Goal: Task Accomplishment & Management: Manage account settings

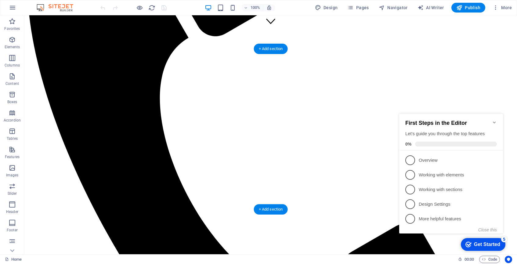
scroll to position [222, 0]
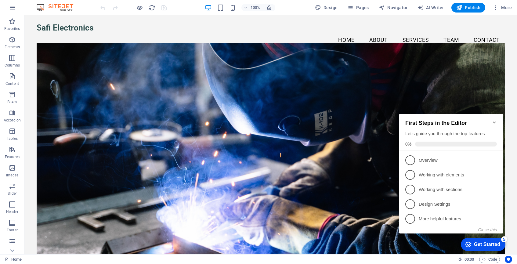
scroll to position [0, 0]
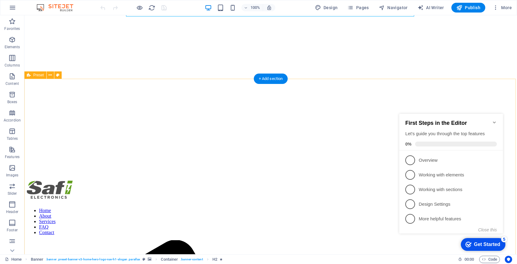
scroll to position [62, 0]
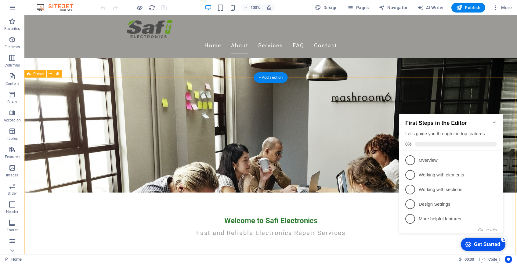
click at [495, 120] on icon "Minimize checklist" at bounding box center [494, 122] width 5 height 5
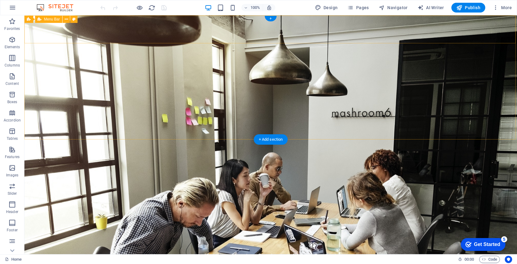
scroll to position [0, 0]
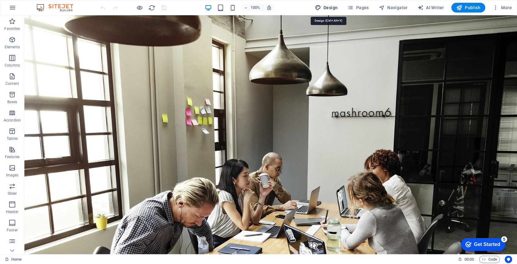
click at [329, 10] on span "Design" at bounding box center [326, 8] width 23 height 6
select select "px"
select select "200"
select select "px"
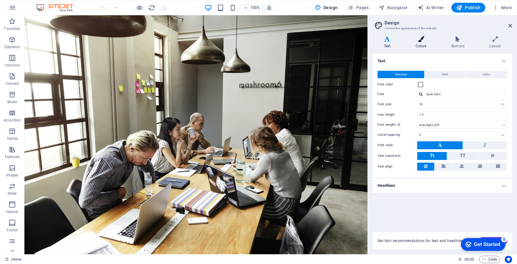
click at [423, 43] on h4 "Colors" at bounding box center [423, 42] width 36 height 13
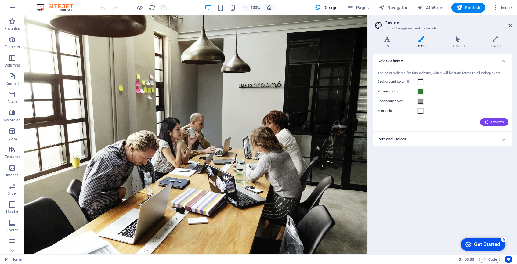
click at [420, 112] on span at bounding box center [420, 111] width 5 height 5
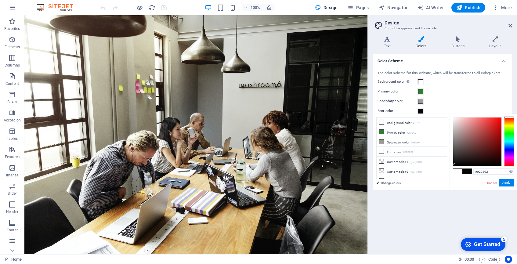
type input "#000000"
drag, startPoint x: 466, startPoint y: 154, endPoint x: 453, endPoint y: 168, distance: 19.2
click at [453, 168] on div "#000000 Supported formats #0852ed rgb(8, 82, 237) rgba(8, 82, 237, 90%) hsv(221…" at bounding box center [483, 196] width 67 height 164
click at [508, 183] on button "Apply" at bounding box center [506, 182] width 15 height 7
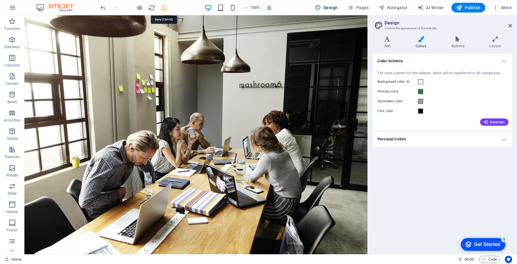
click at [164, 8] on icon "save" at bounding box center [164, 7] width 7 height 7
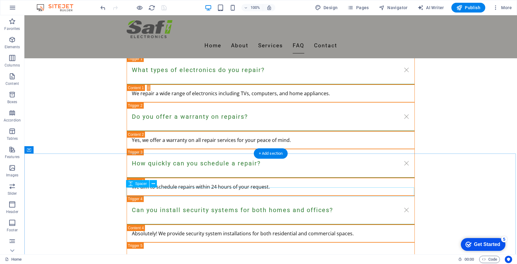
scroll to position [1257, 0]
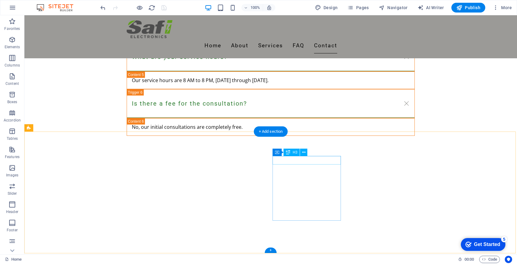
scroll to position [1454, 0]
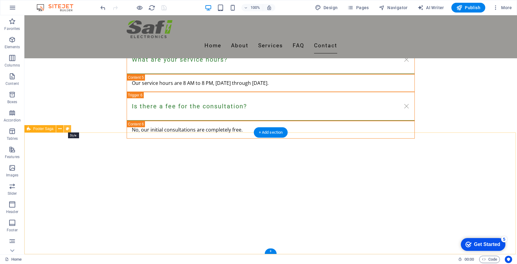
click at [67, 129] on icon at bounding box center [67, 129] width 3 height 6
select select "rem"
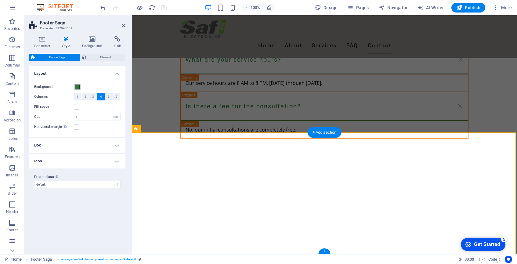
click at [78, 88] on span at bounding box center [77, 87] width 5 height 5
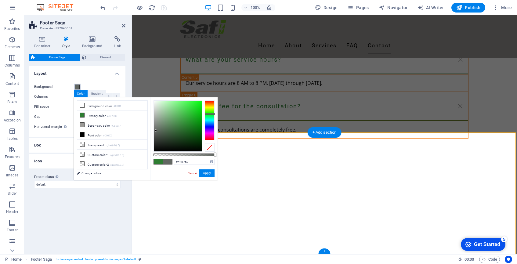
click at [156, 131] on div at bounding box center [178, 126] width 48 height 51
click at [155, 122] on div at bounding box center [178, 126] width 48 height 51
type input "#7c807c"
click at [155, 126] on div at bounding box center [178, 126] width 48 height 51
click at [206, 174] on button "Apply" at bounding box center [206, 172] width 15 height 7
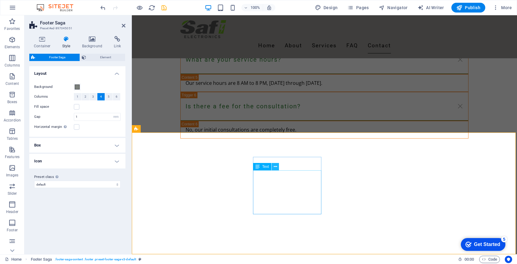
click at [277, 169] on icon at bounding box center [275, 167] width 3 height 6
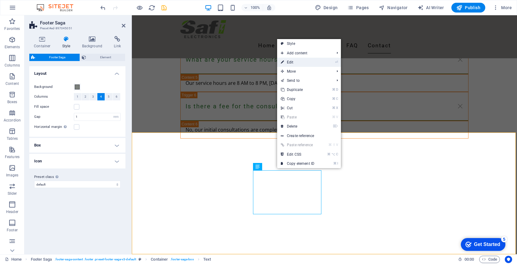
click at [290, 61] on link "⏎ Edit" at bounding box center [297, 62] width 41 height 9
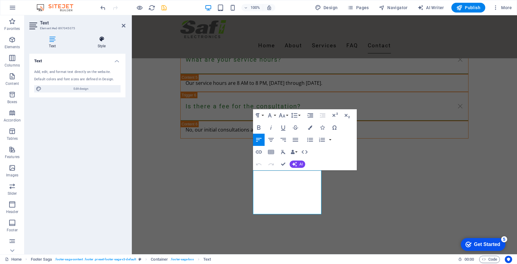
click at [104, 40] on icon at bounding box center [102, 39] width 48 height 6
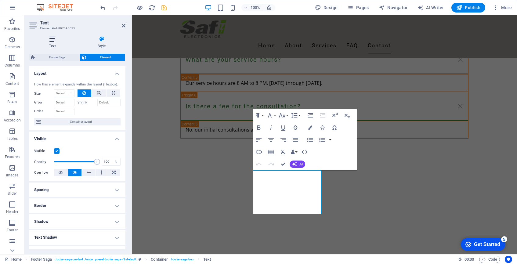
click at [55, 41] on icon at bounding box center [52, 39] width 46 height 6
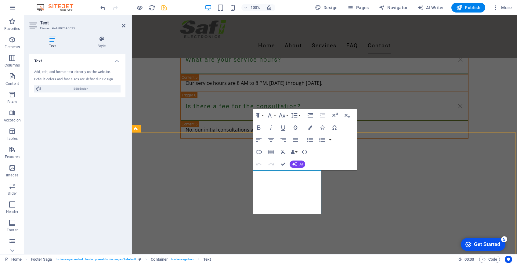
click at [296, 152] on button "Data Bindings" at bounding box center [294, 152] width 9 height 12
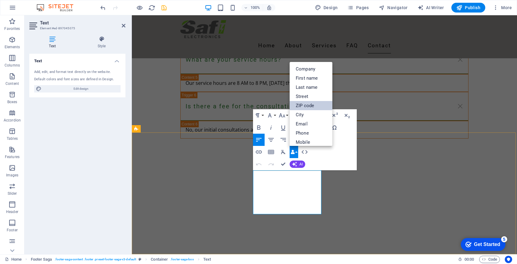
click at [304, 105] on link "ZIP code" at bounding box center [311, 105] width 43 height 9
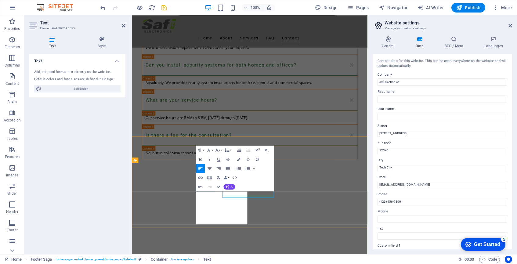
scroll to position [1410, 0]
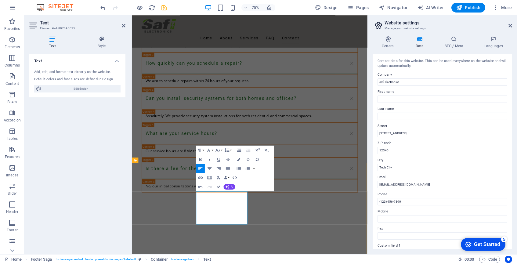
click at [228, 177] on button "Data Bindings" at bounding box center [226, 177] width 6 height 9
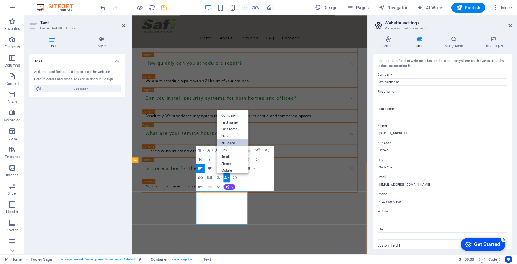
click at [227, 142] on link "ZIP code" at bounding box center [233, 143] width 32 height 7
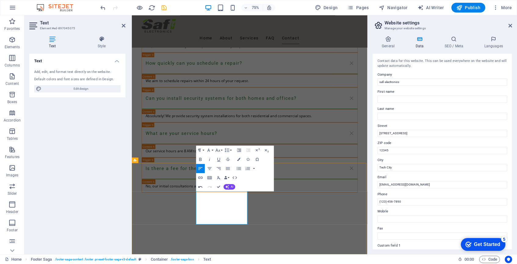
click at [201, 185] on icon "button" at bounding box center [200, 186] width 5 height 5
click at [200, 187] on icon "button" at bounding box center [200, 186] width 5 height 5
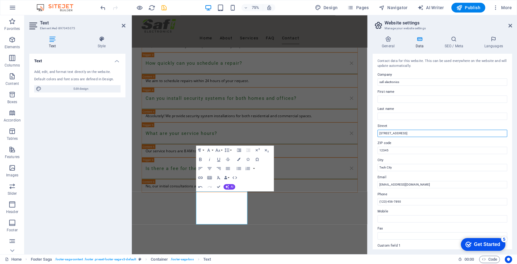
drag, startPoint x: 409, startPoint y: 132, endPoint x: 372, endPoint y: 129, distance: 37.1
type input "[GEOGRAPHIC_DATA]"
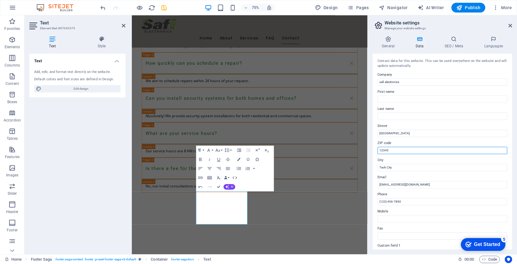
drag, startPoint x: 525, startPoint y: 166, endPoint x: 442, endPoint y: 196, distance: 88.3
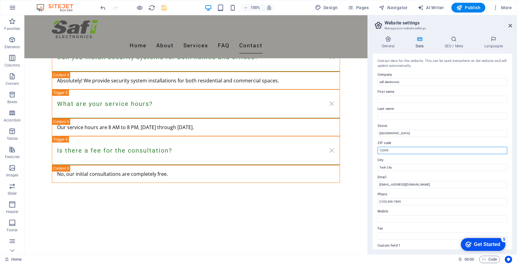
click at [394, 150] on input "12345" at bounding box center [443, 150] width 130 height 7
type input "1"
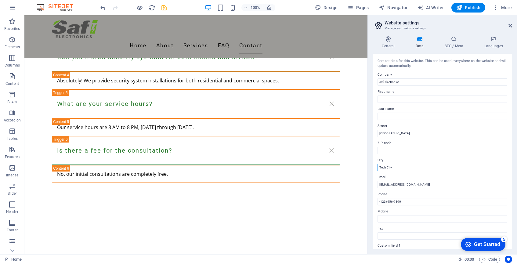
drag, startPoint x: 403, startPoint y: 165, endPoint x: 369, endPoint y: 165, distance: 34.2
type input "[GEOGRAPHIC_DATA]"
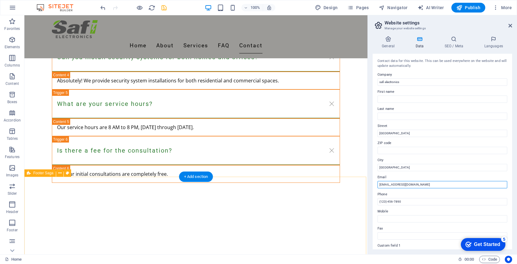
drag, startPoint x: 443, startPoint y: 200, endPoint x: 360, endPoint y: 182, distance: 85.6
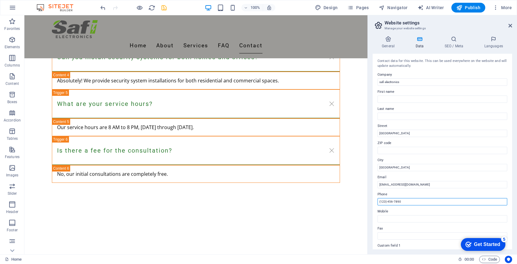
drag, startPoint x: 413, startPoint y: 201, endPoint x: 380, endPoint y: 198, distance: 32.8
type input "[PHONE_NUMBER]"
click at [392, 41] on icon at bounding box center [388, 39] width 31 height 6
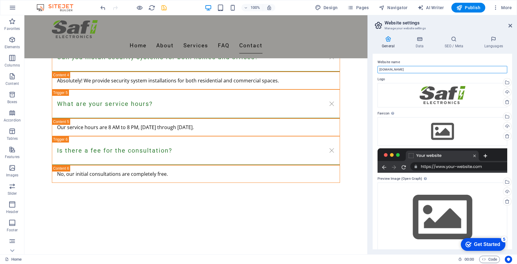
drag, startPoint x: 427, startPoint y: 84, endPoint x: 358, endPoint y: 69, distance: 70.4
type input "Safi"
type input "Safi Electronics"
click at [454, 44] on h4 "SEO / Meta" at bounding box center [455, 42] width 40 height 13
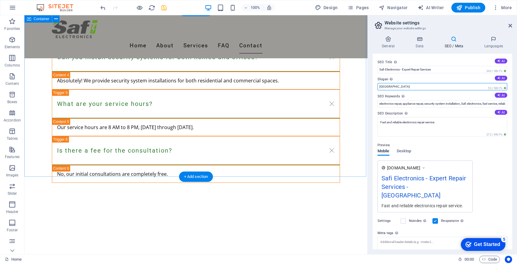
drag, startPoint x: 417, startPoint y: 101, endPoint x: 361, endPoint y: 84, distance: 58.4
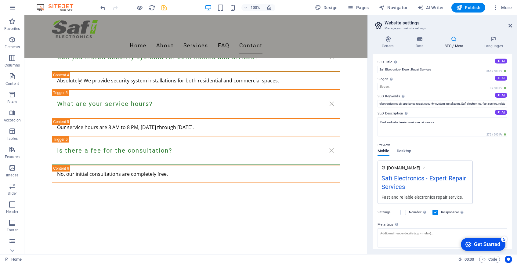
click at [499, 79] on icon at bounding box center [498, 77] width 3 height 3
type input "Swift Solutions for Your Electronics Needs"
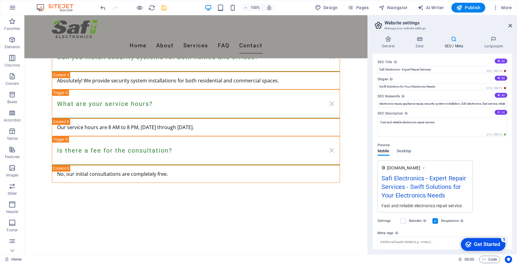
click at [501, 114] on button "AI" at bounding box center [501, 112] width 13 height 5
type textarea "Get fast, reliable electronics repair and security system installations at Safi…"
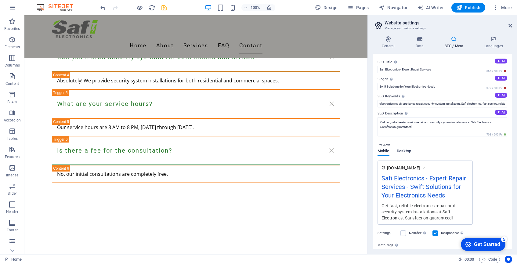
click at [407, 152] on span "Desktop" at bounding box center [404, 151] width 15 height 9
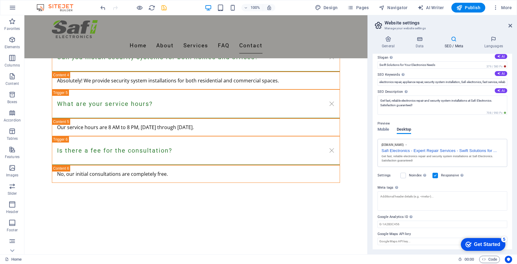
scroll to position [21, 0]
click at [489, 41] on icon at bounding box center [493, 39] width 37 height 6
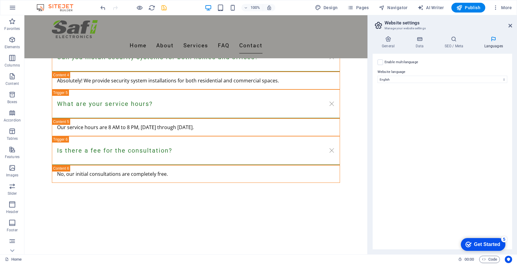
click at [440, 113] on div "Enable multilanguage To disable multilanguage delete all languages until only o…" at bounding box center [443, 152] width 140 height 196
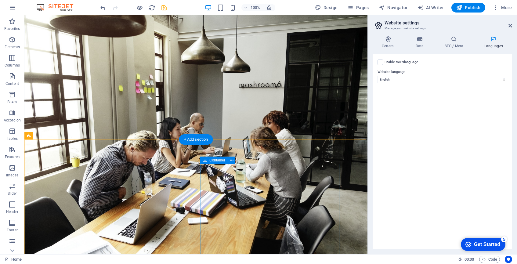
scroll to position [0, 0]
click at [166, 9] on icon "save" at bounding box center [164, 7] width 7 height 7
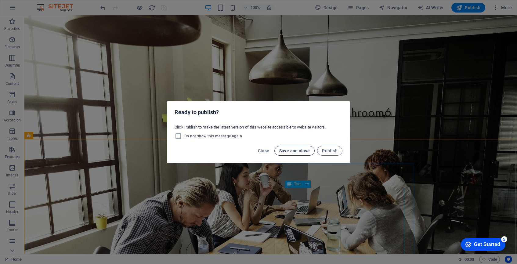
click at [299, 151] on span "Save and close" at bounding box center [294, 150] width 31 height 5
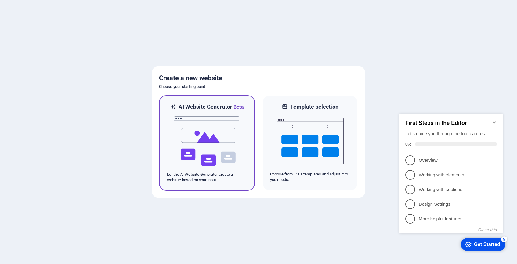
click at [216, 125] on img at bounding box center [206, 141] width 67 height 61
